Goal: Task Accomplishment & Management: Use online tool/utility

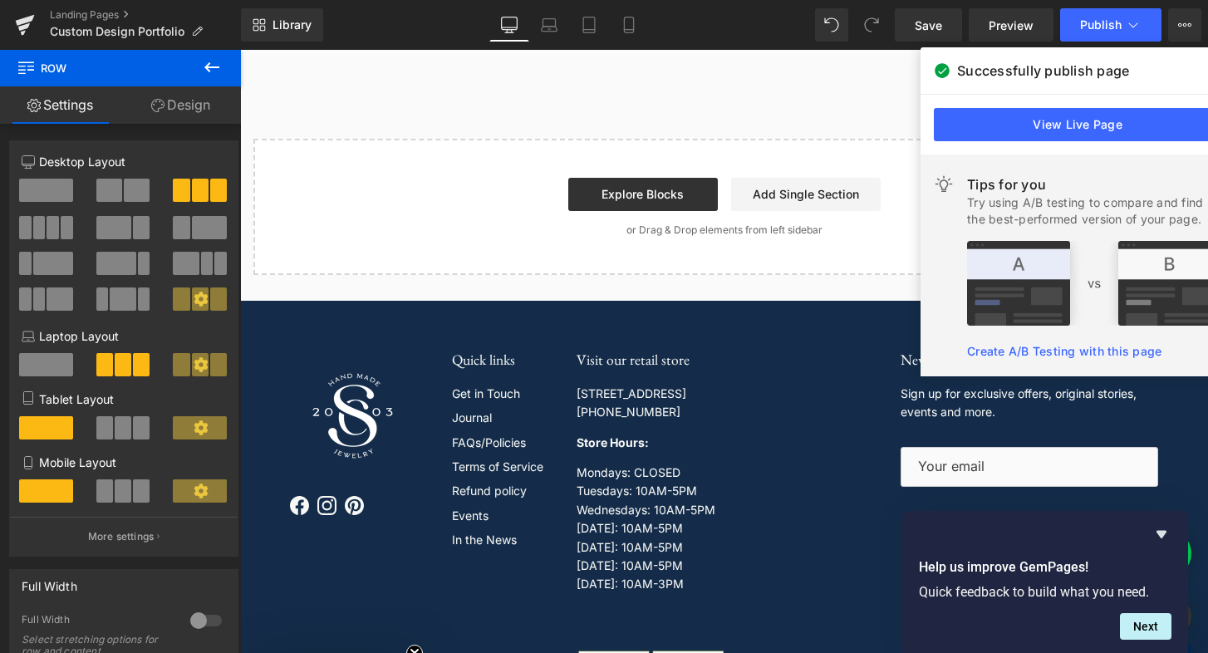
scroll to position [2962, 0]
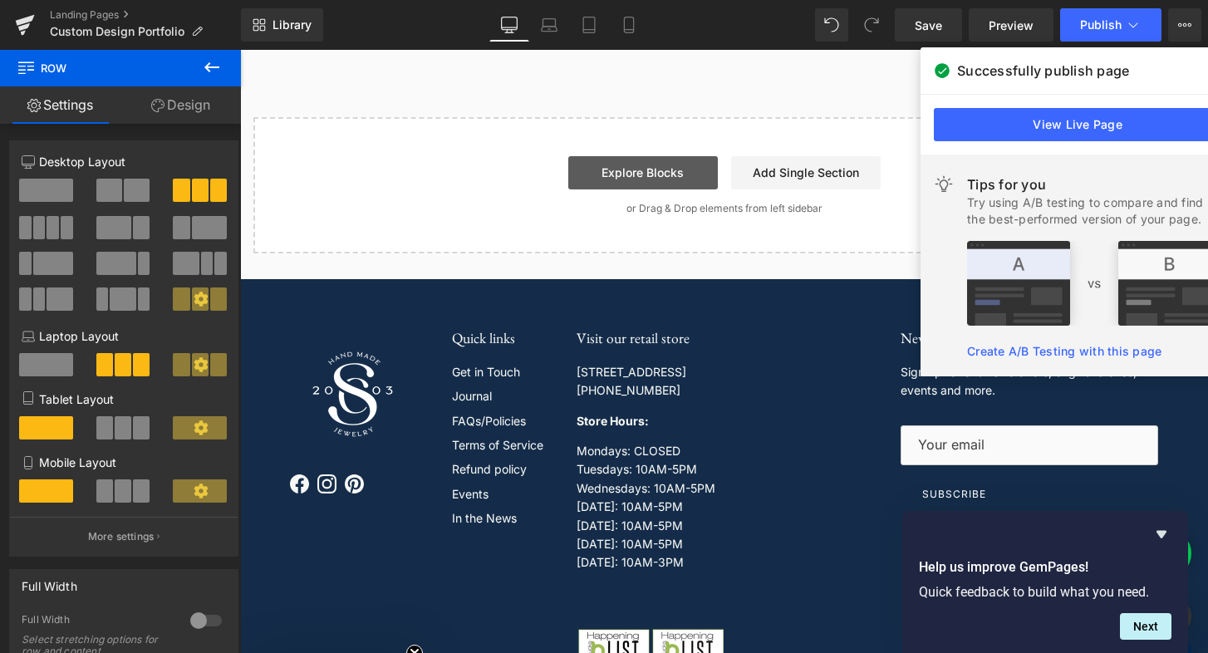
click at [659, 189] on link "Explore Blocks" at bounding box center [643, 172] width 150 height 33
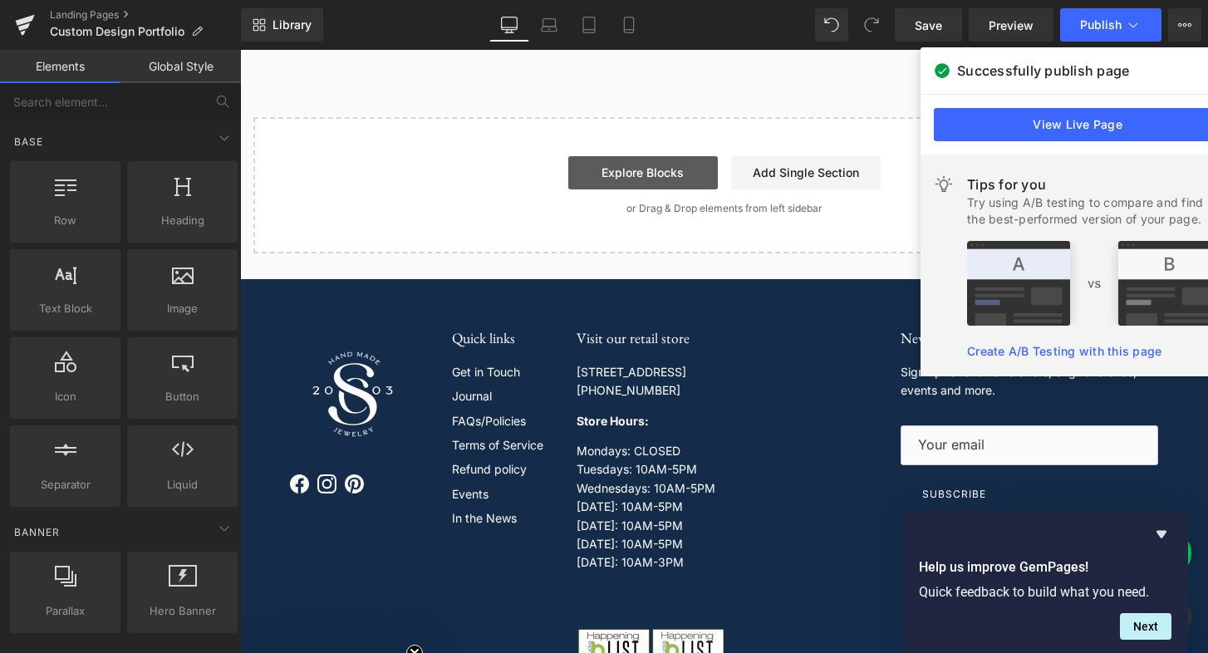
click at [654, 189] on link "Explore Blocks" at bounding box center [643, 172] width 150 height 33
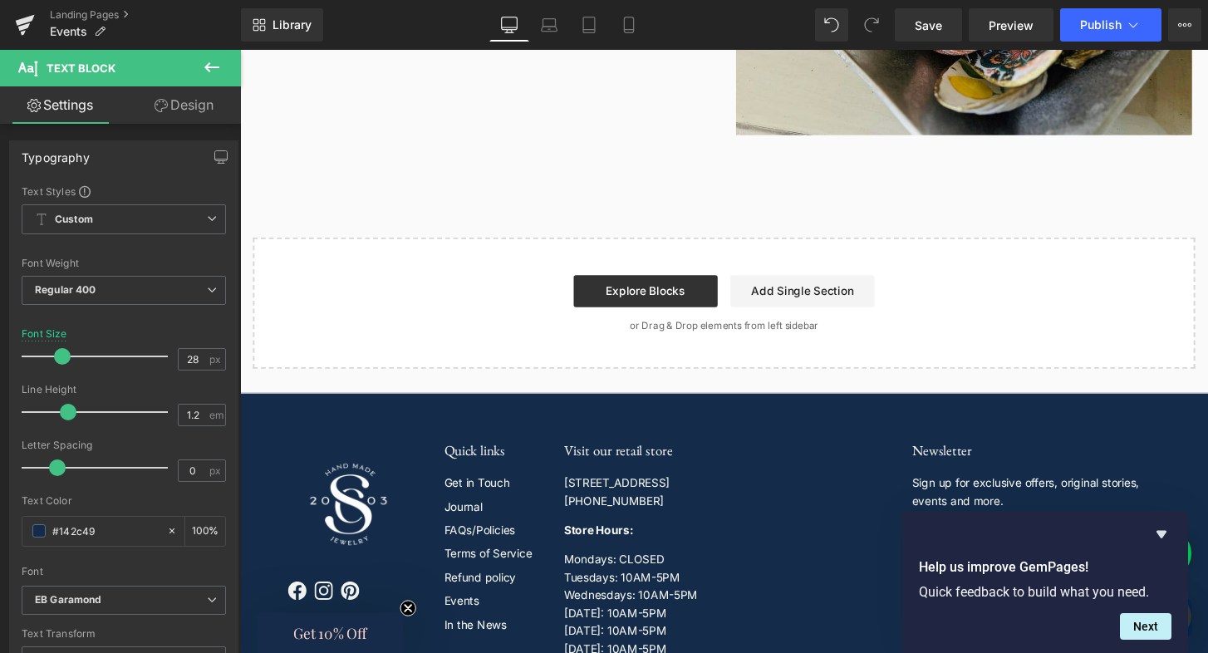
scroll to position [5065, 0]
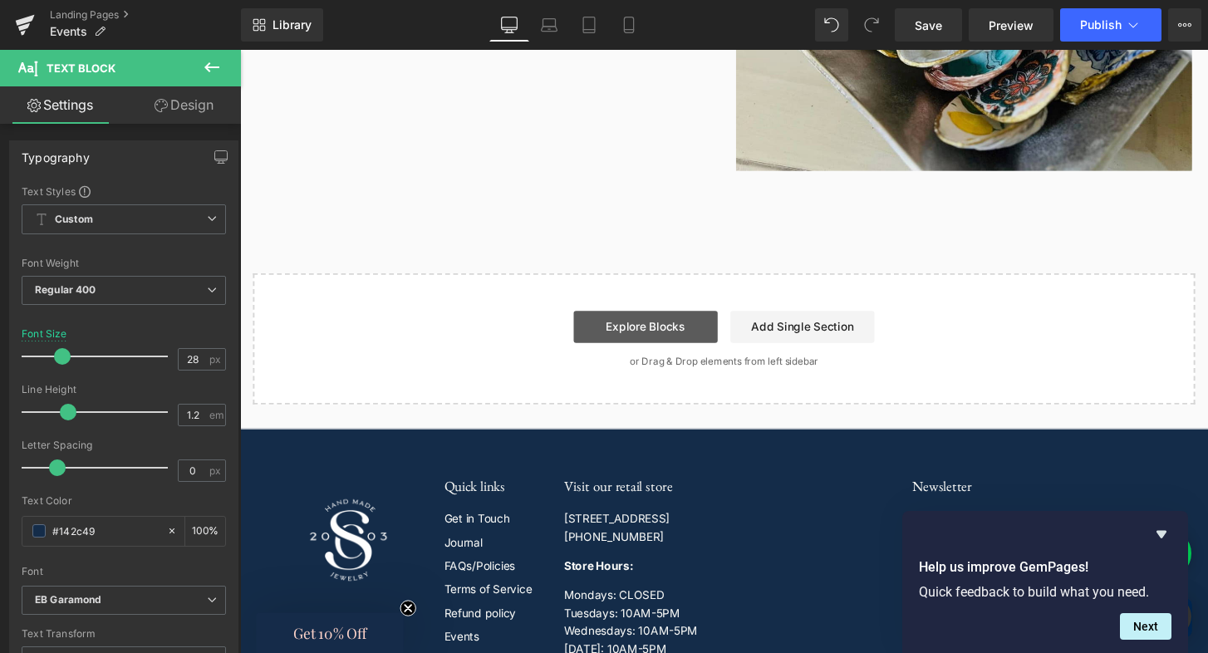
click at [632, 354] on link "Explore Blocks" at bounding box center [662, 337] width 150 height 33
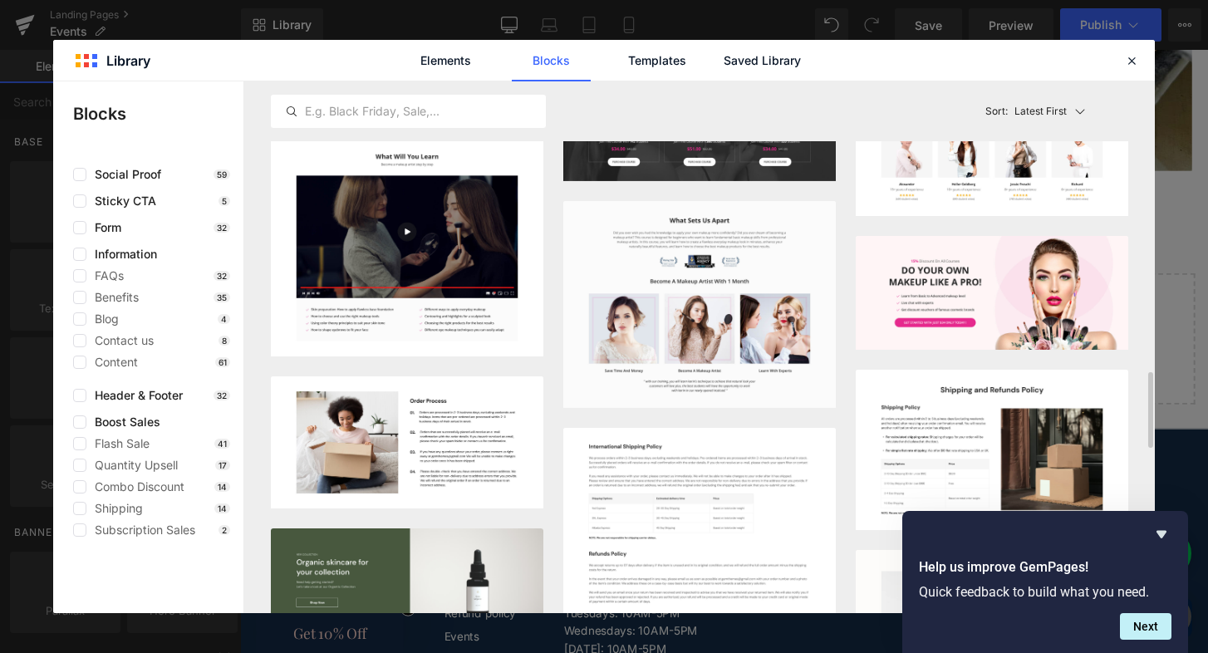
scroll to position [2262, 0]
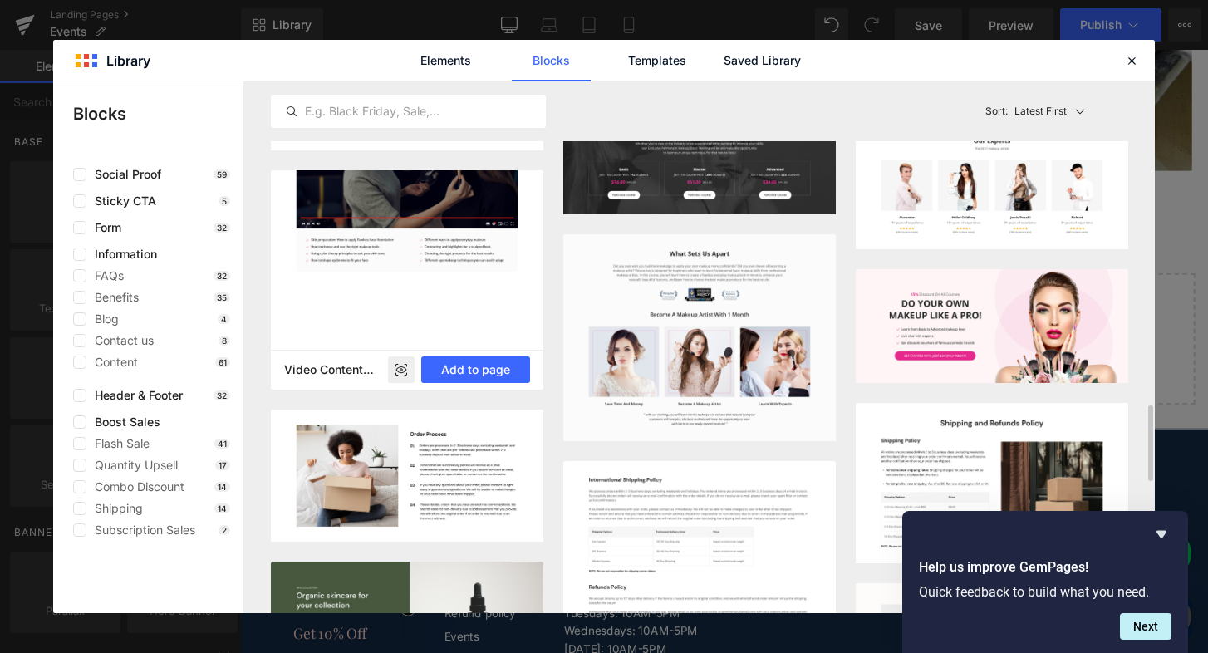
click at [312, 304] on div at bounding box center [407, 279] width 273 height 219
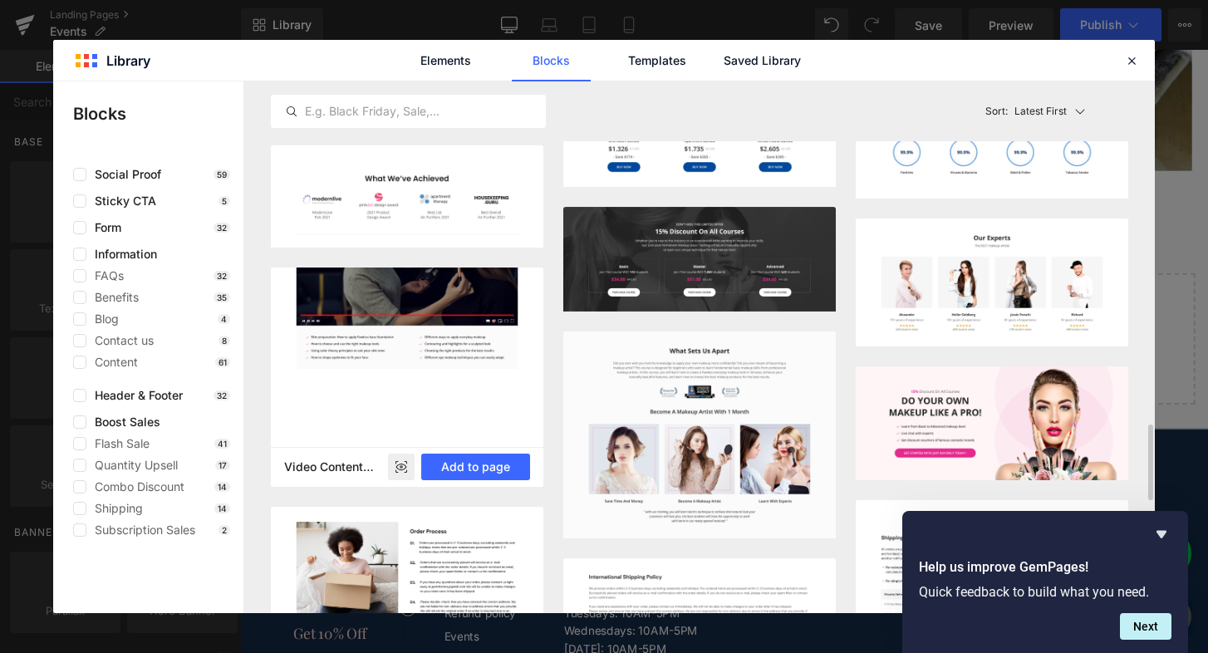
scroll to position [2147, 0]
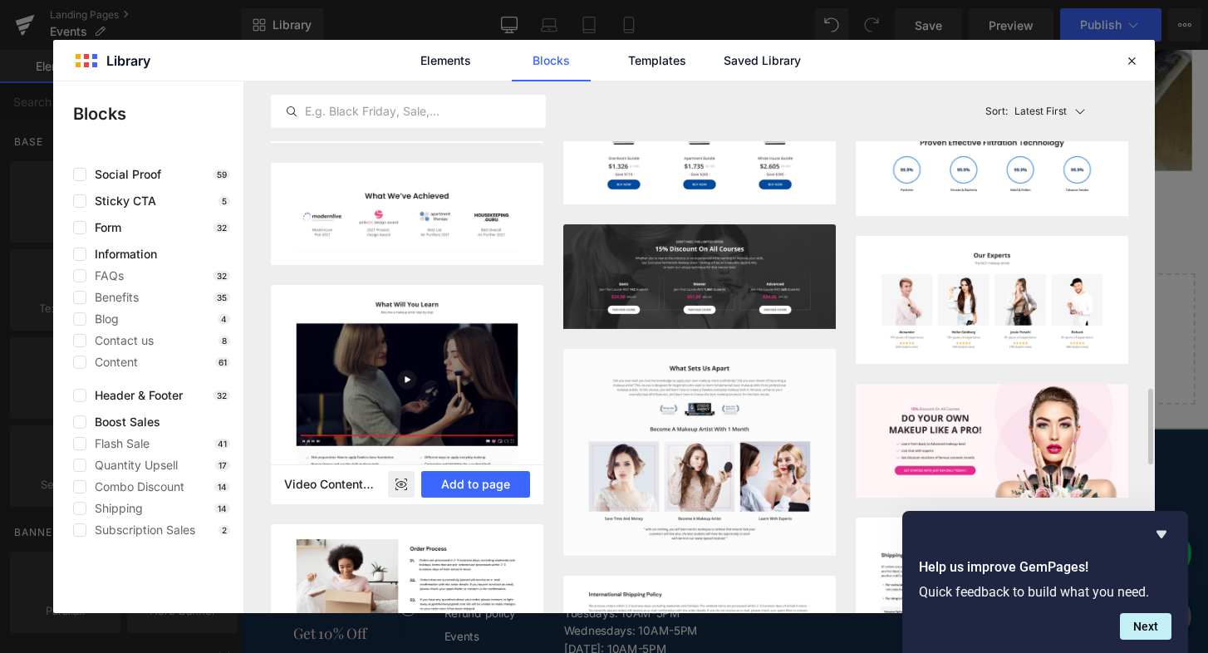
click at [401, 485] on rect at bounding box center [401, 484] width 27 height 27
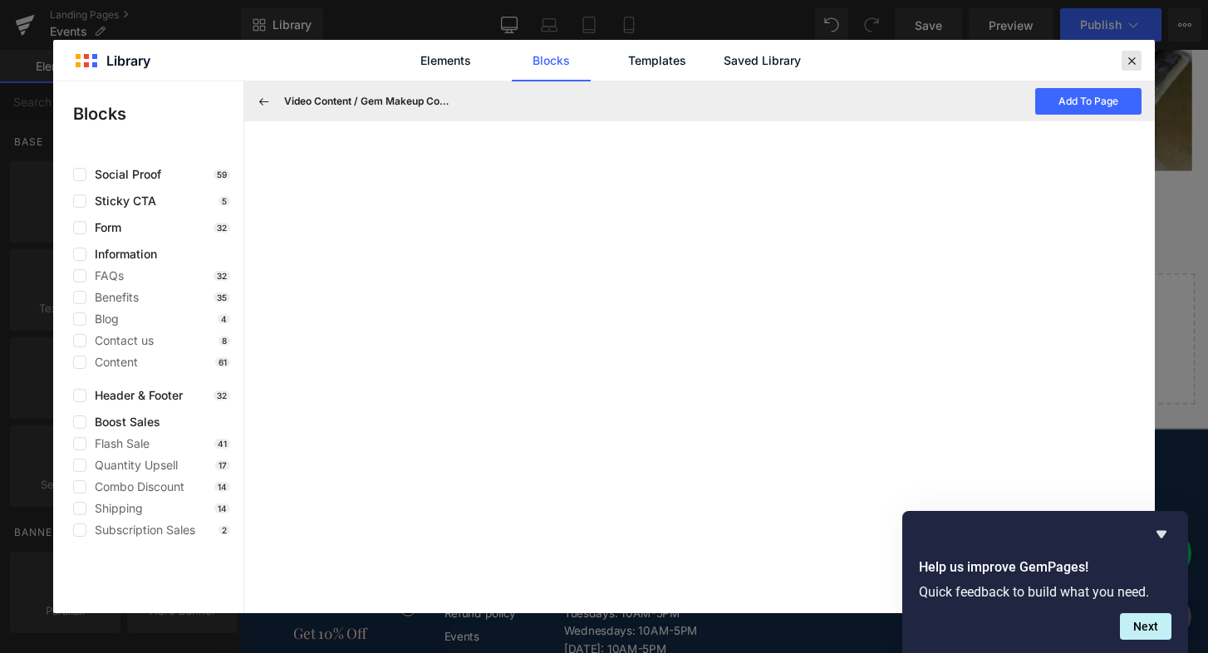
click at [1131, 61] on icon at bounding box center [1131, 60] width 15 height 15
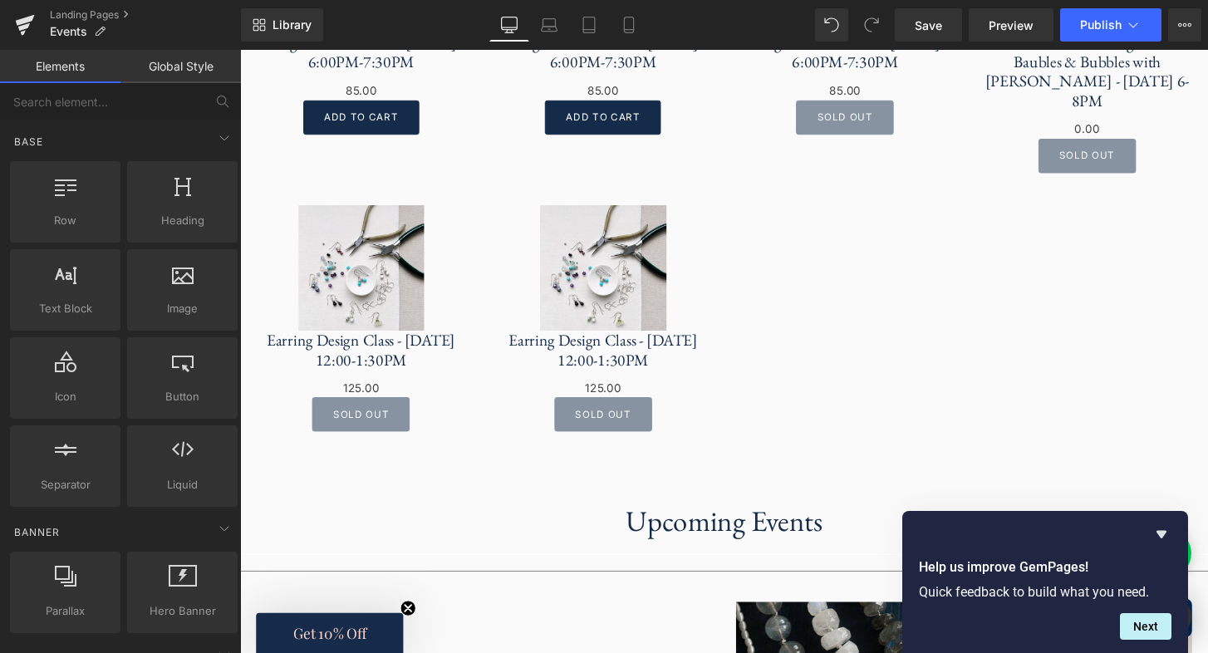
scroll to position [1109, 0]
